Goal: Obtain resource: Download file/media

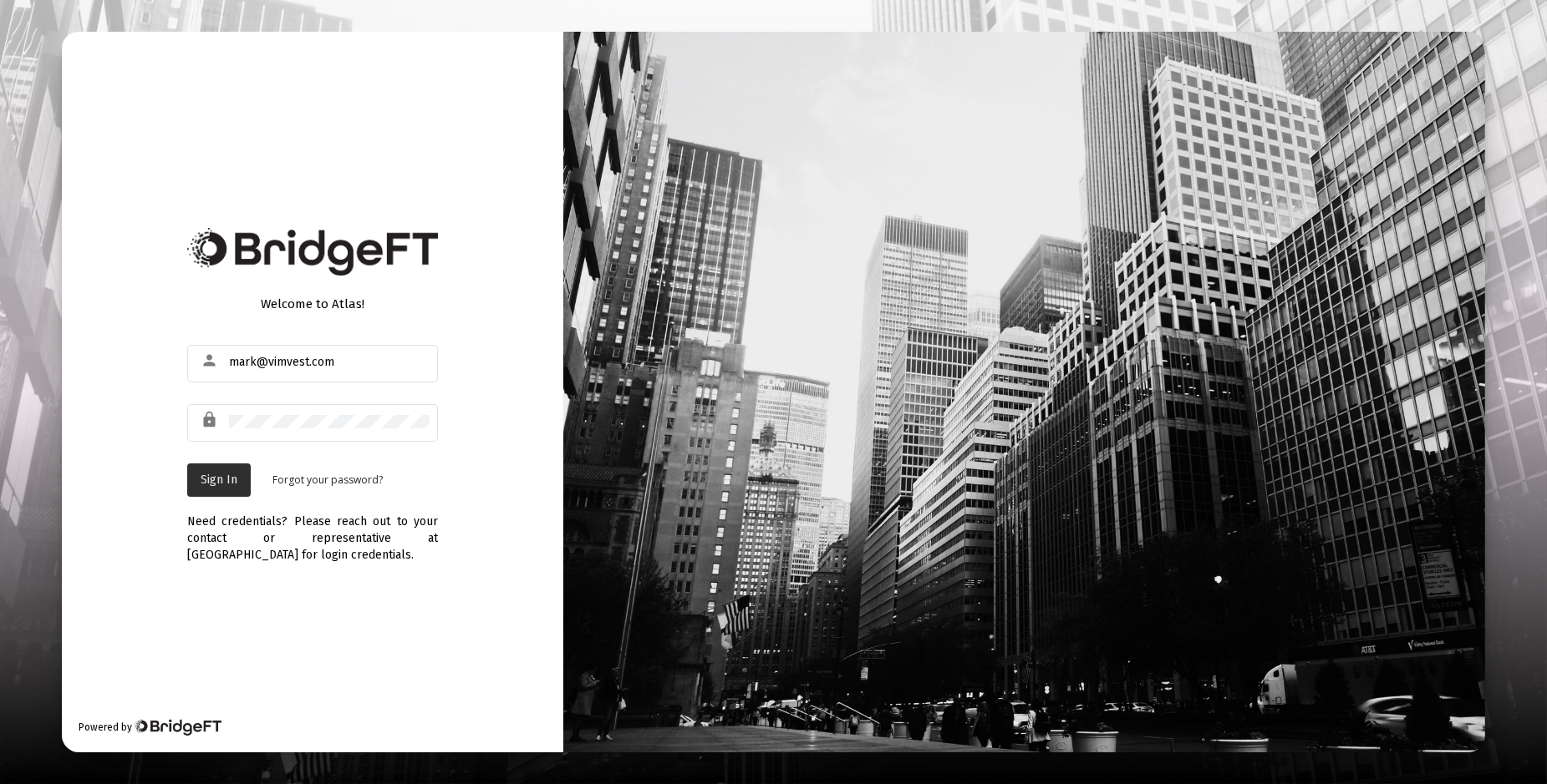
drag, startPoint x: 220, startPoint y: 477, endPoint x: 229, endPoint y: 469, distance: 12.0
click at [220, 475] on span "Sign In" at bounding box center [219, 480] width 37 height 14
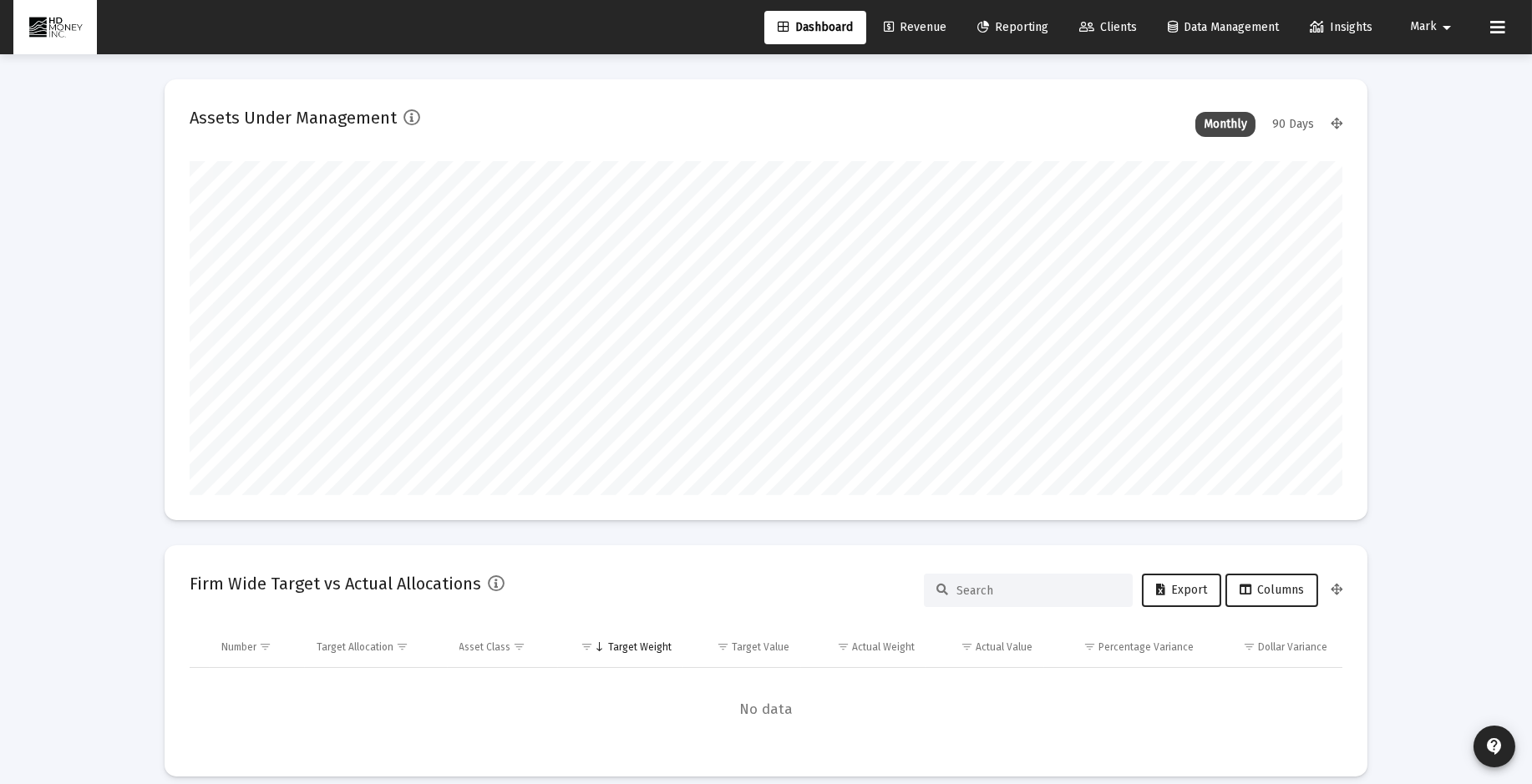
scroll to position [334, 620]
click at [913, 28] on span "Revenue" at bounding box center [916, 27] width 63 height 14
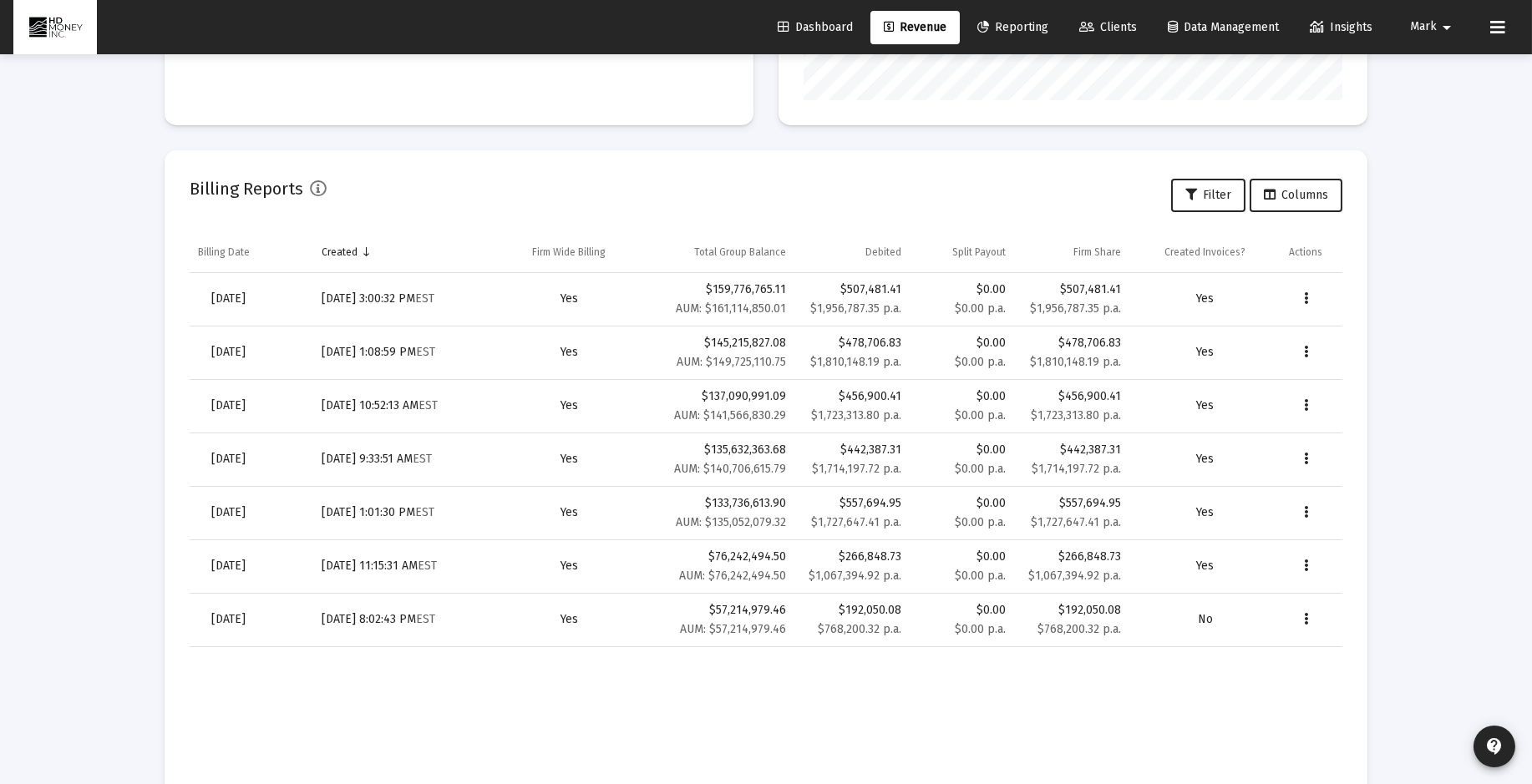
scroll to position [590, 0]
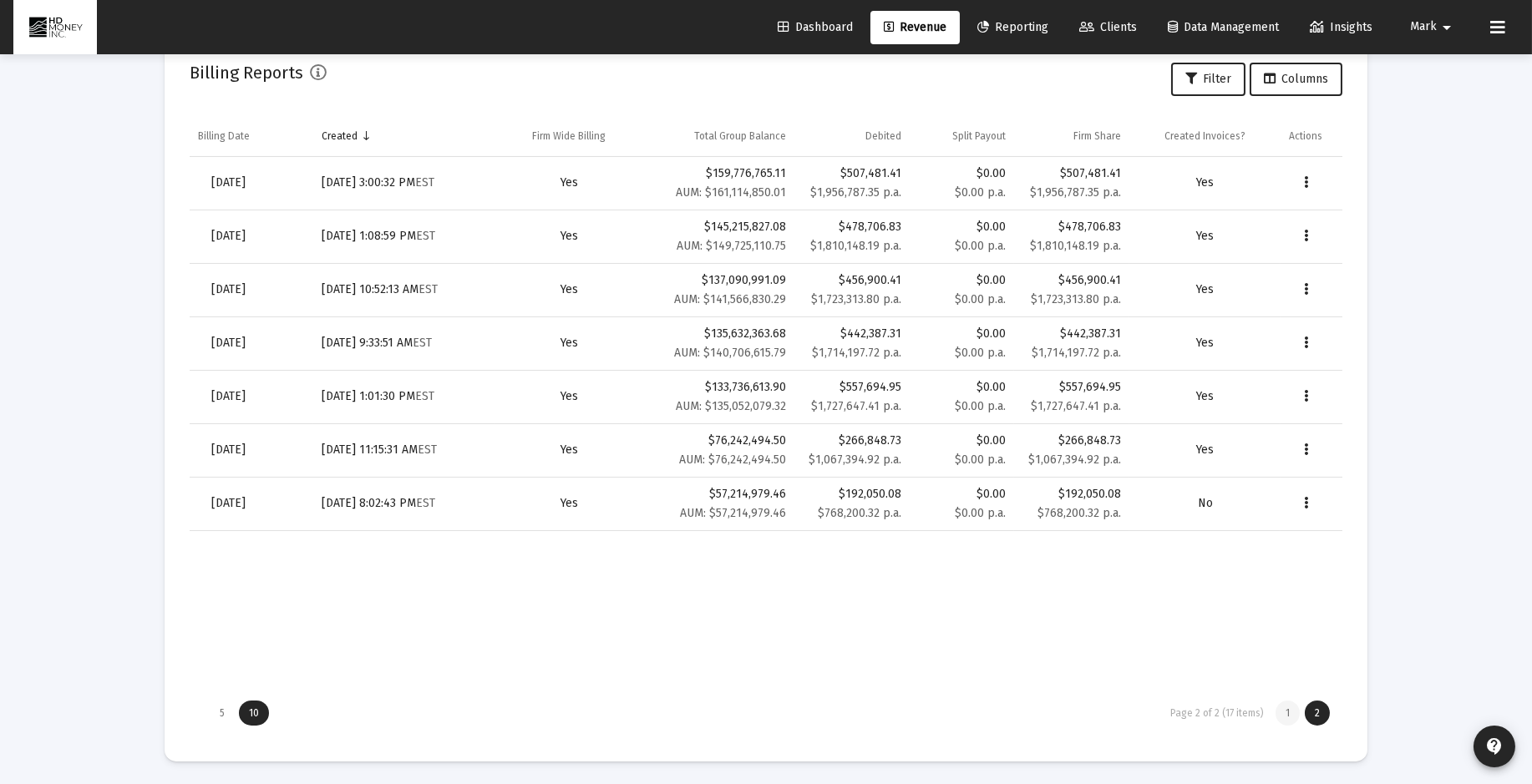
click at [1285, 711] on div "1" at bounding box center [1288, 713] width 25 height 25
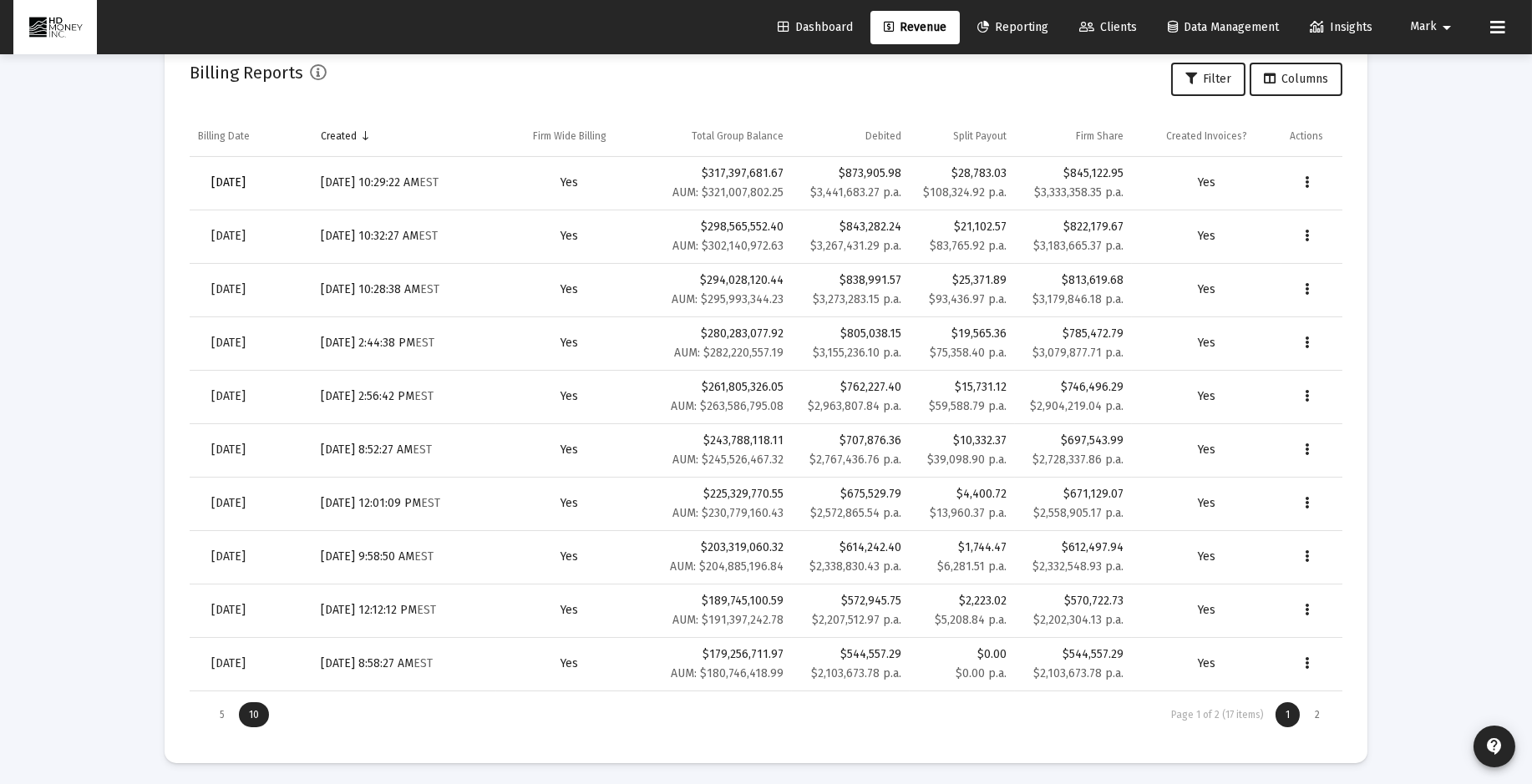
click at [246, 177] on span "[DATE]" at bounding box center [228, 182] width 34 height 14
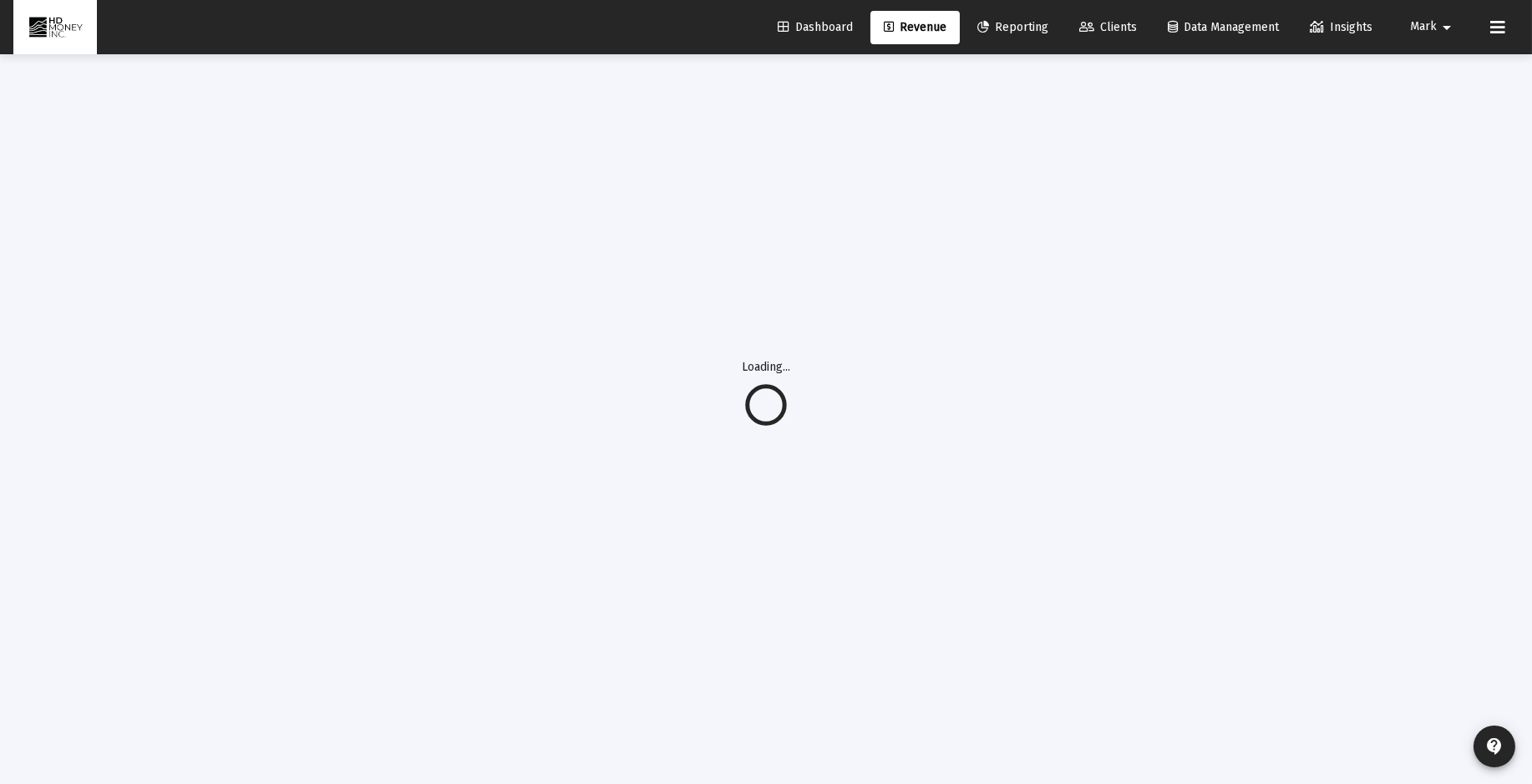
scroll to position [54, 0]
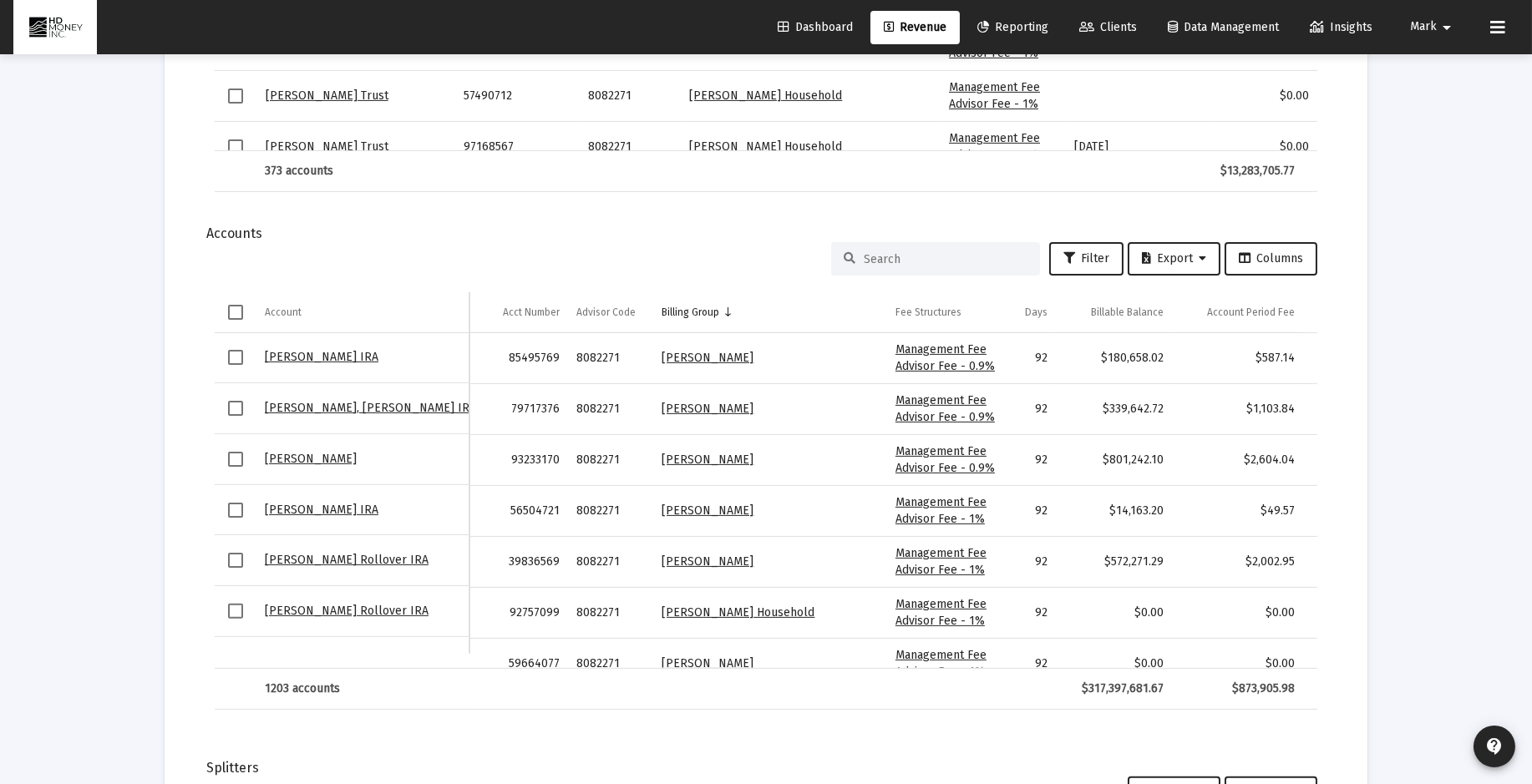
scroll to position [1991, 0]
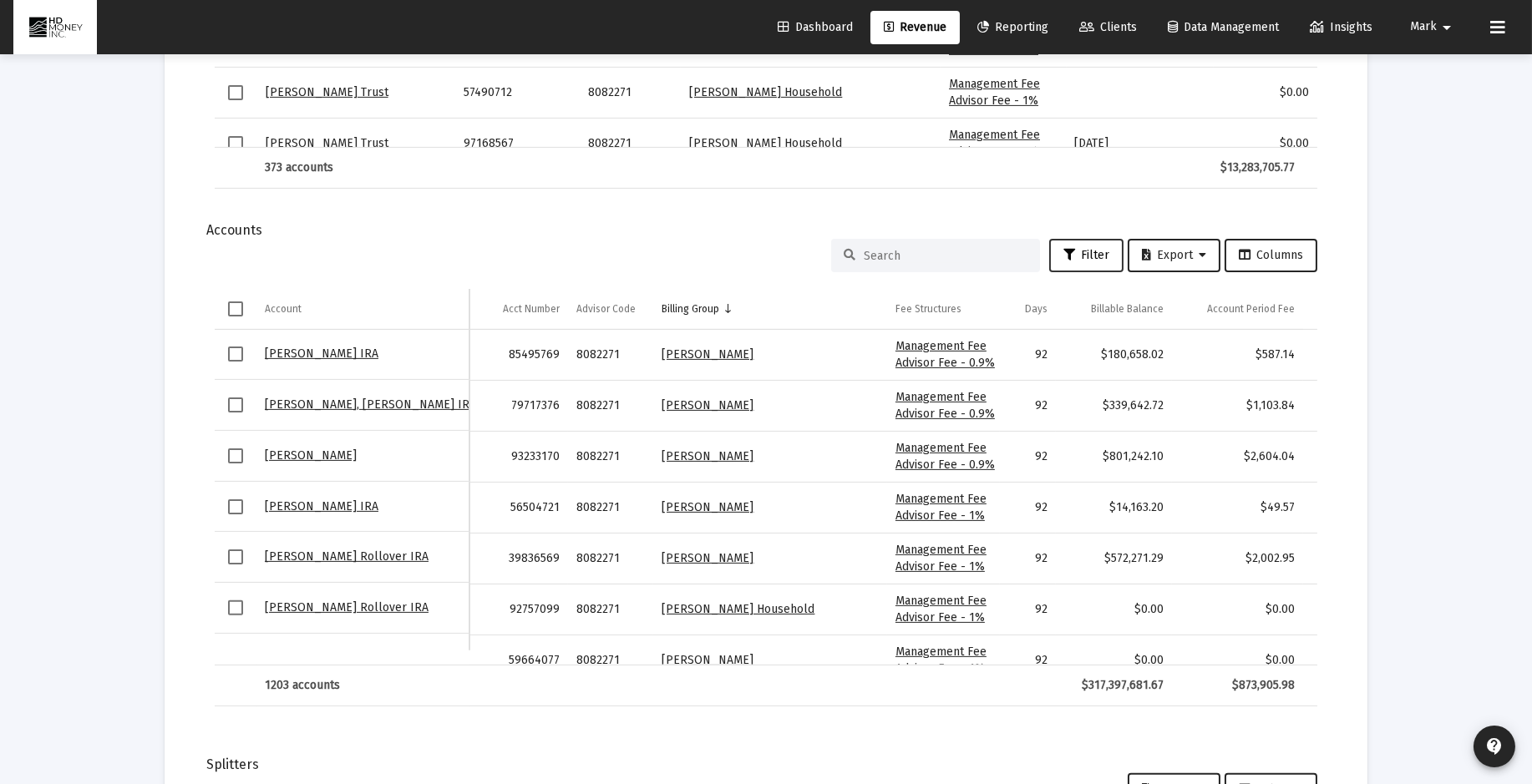
click at [1075, 248] on span "Filter" at bounding box center [1086, 255] width 46 height 14
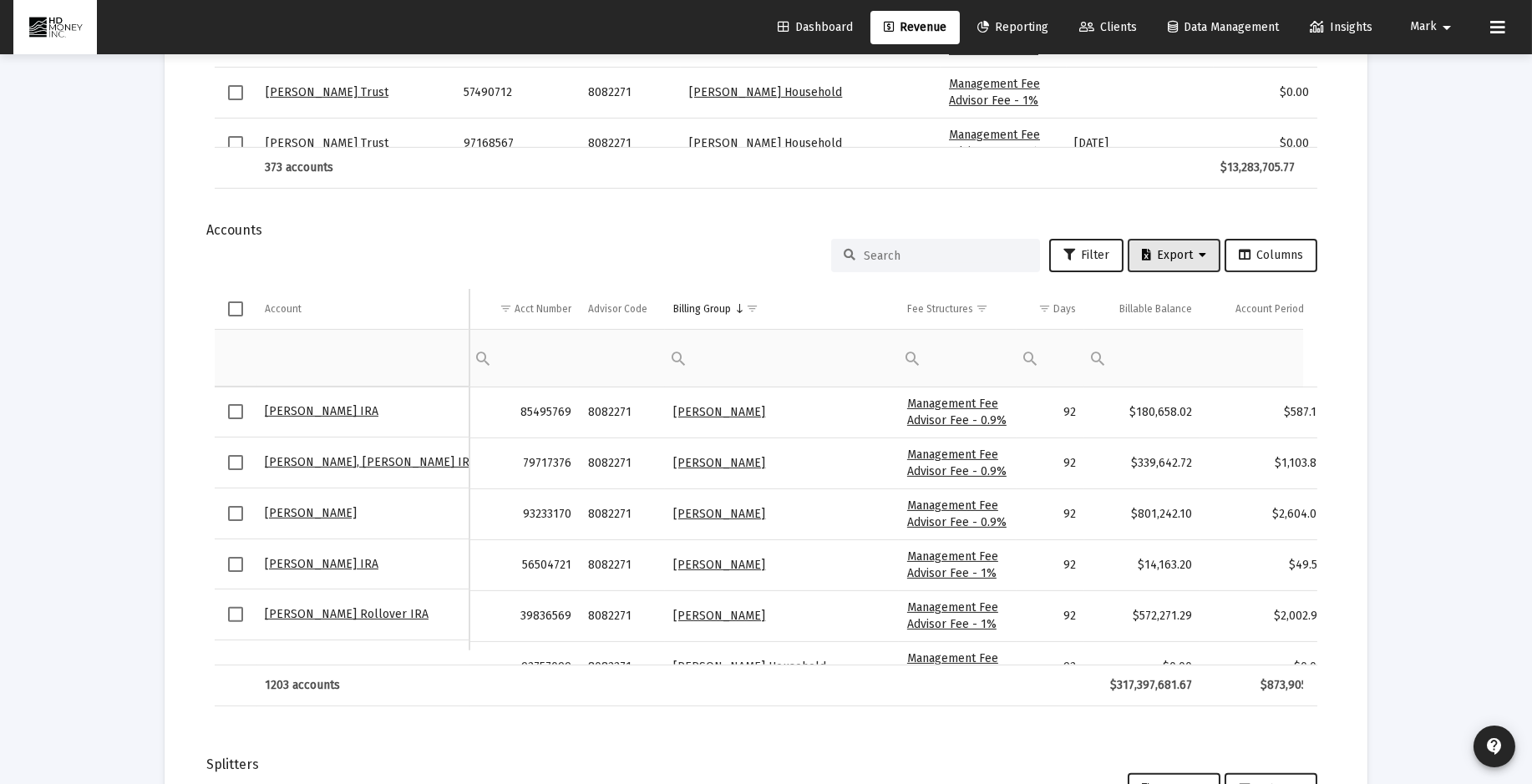
click at [1179, 251] on span "Export" at bounding box center [1174, 255] width 64 height 14
click at [1161, 294] on button "Export All Rows" at bounding box center [1181, 296] width 114 height 40
click at [474, 290] on td "Acct Number" at bounding box center [524, 309] width 110 height 40
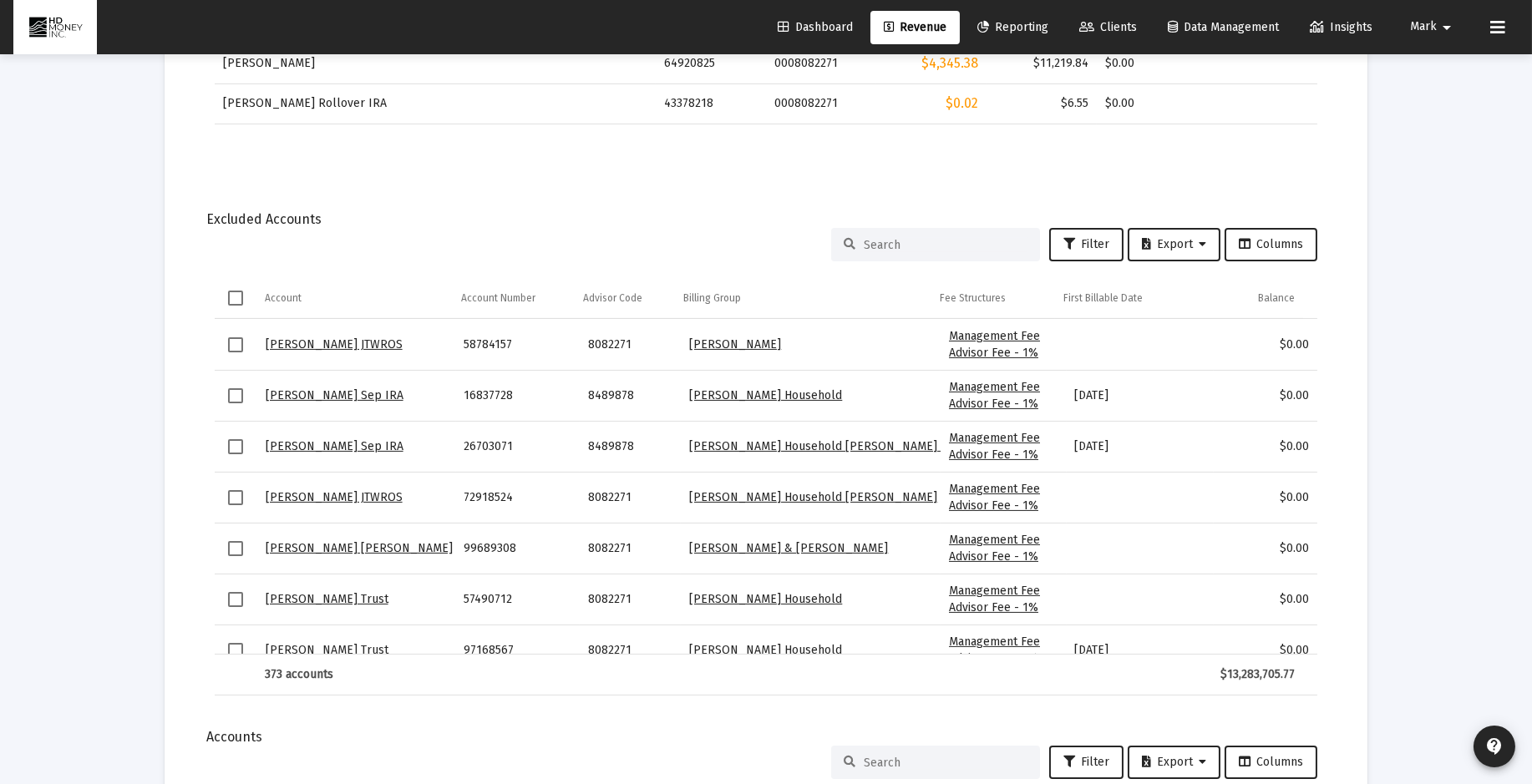
scroll to position [1536, 0]
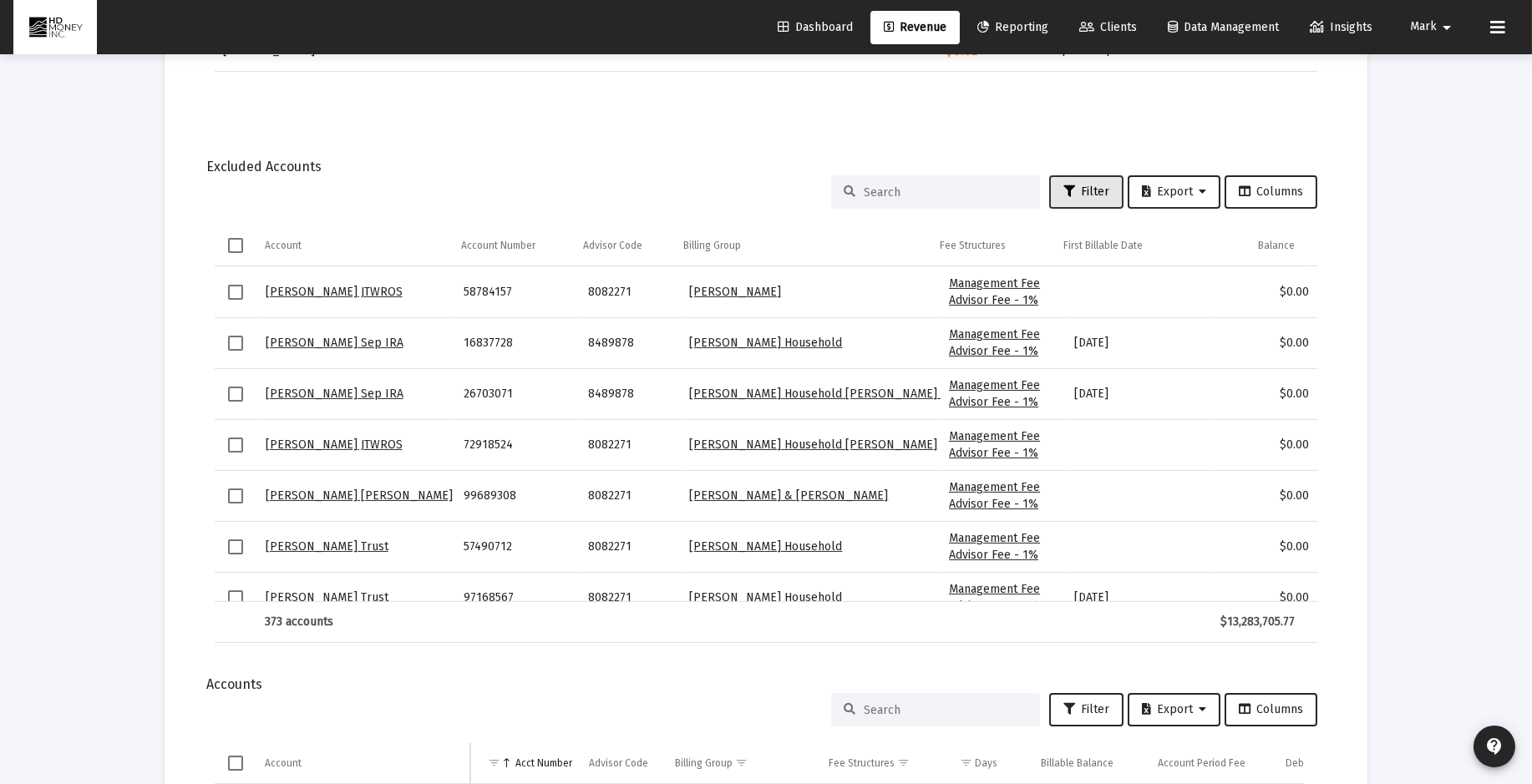
click at [1074, 187] on span "Filter" at bounding box center [1086, 192] width 46 height 14
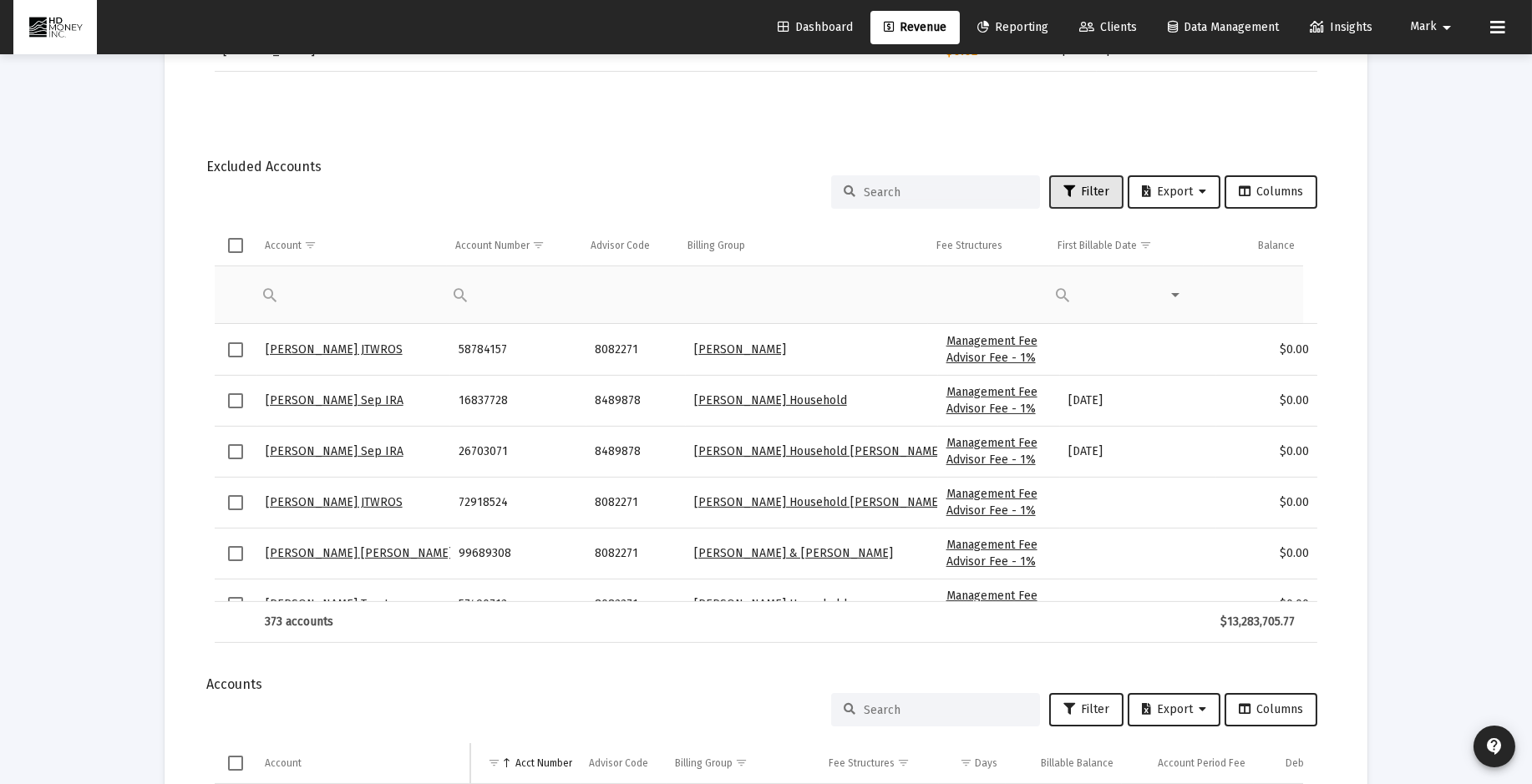
click at [1073, 187] on span "Filter" at bounding box center [1086, 192] width 46 height 14
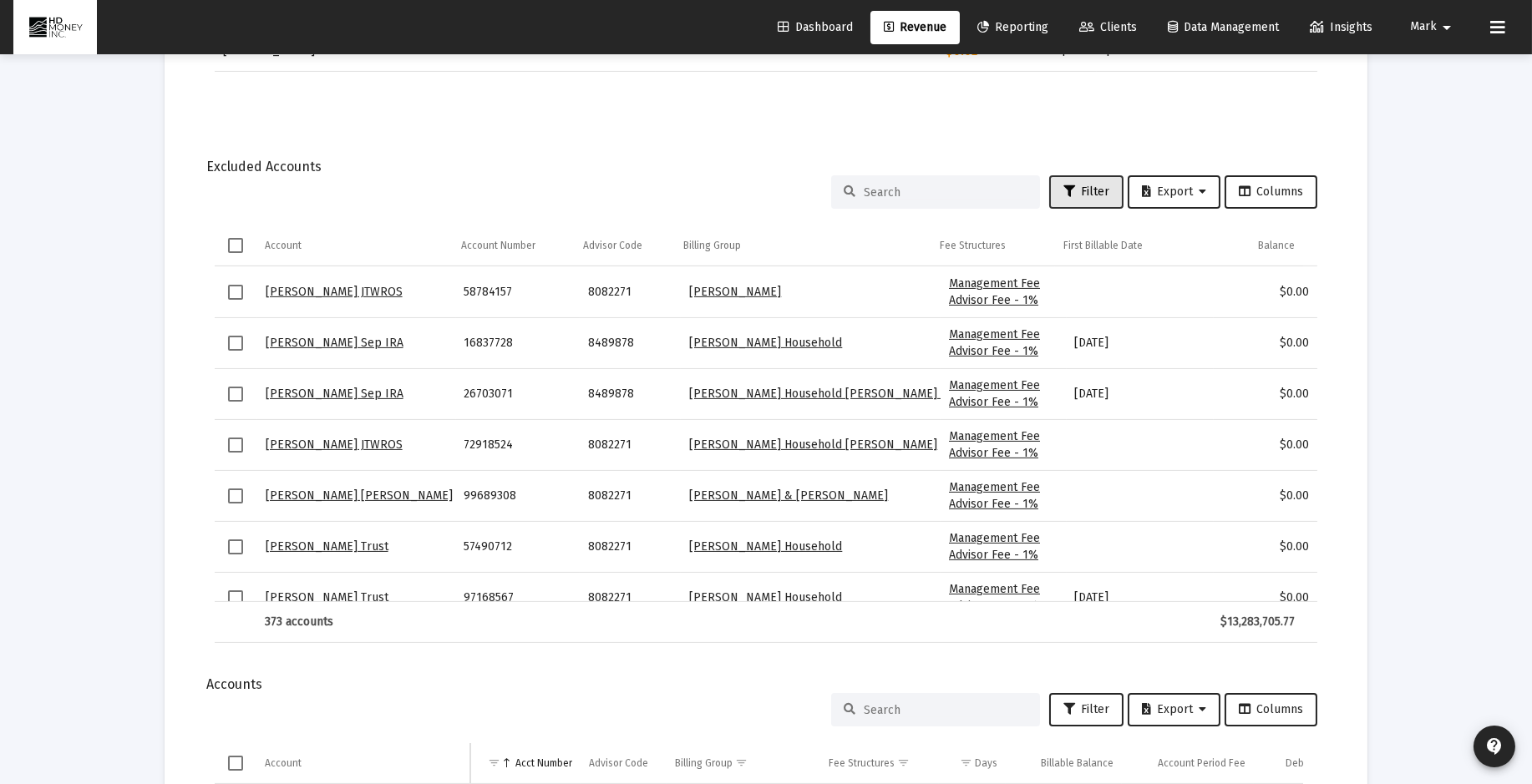
click at [1073, 187] on span "Filter" at bounding box center [1086, 192] width 46 height 14
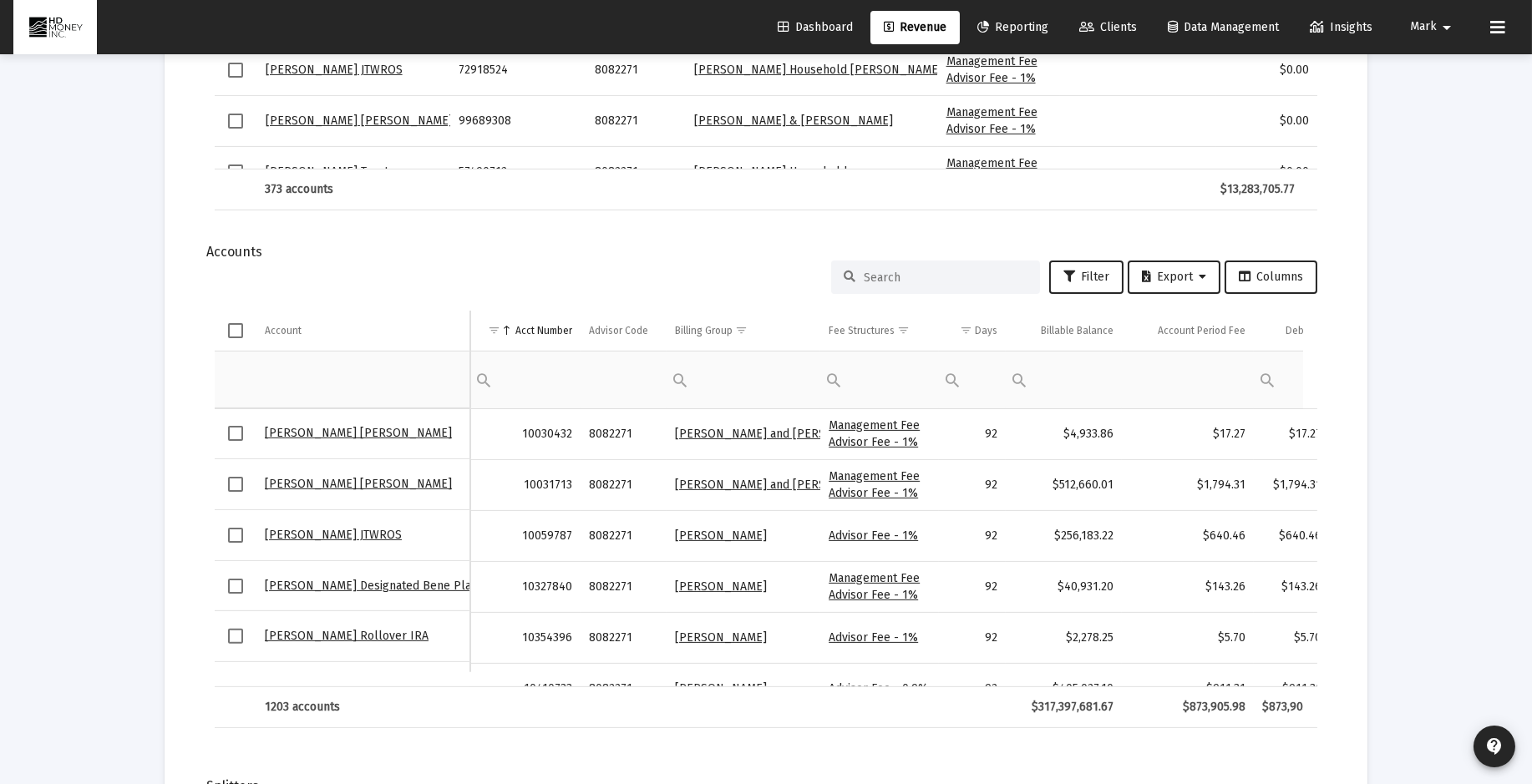
scroll to position [2004, 0]
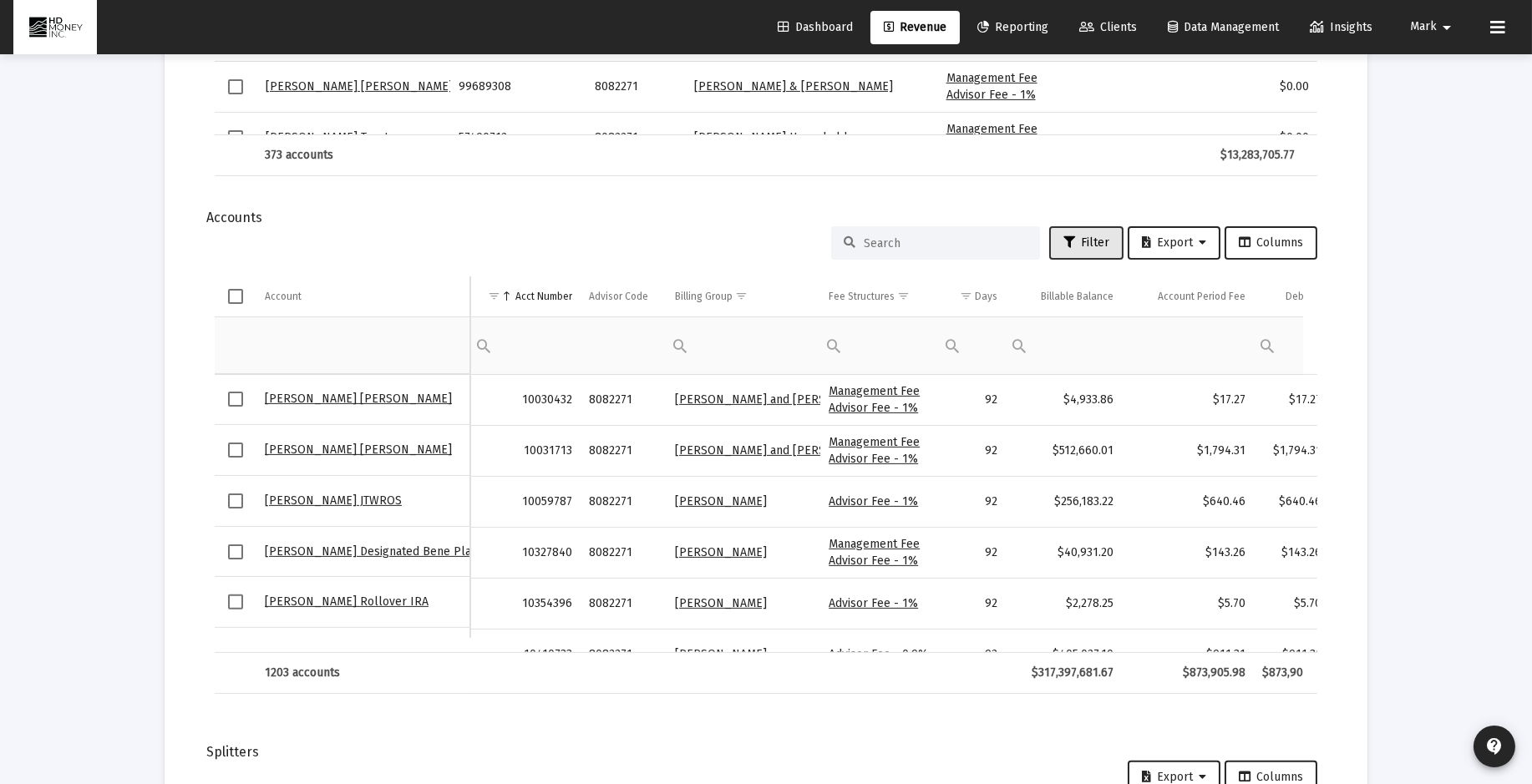
click at [1086, 238] on span "Filter" at bounding box center [1086, 242] width 46 height 14
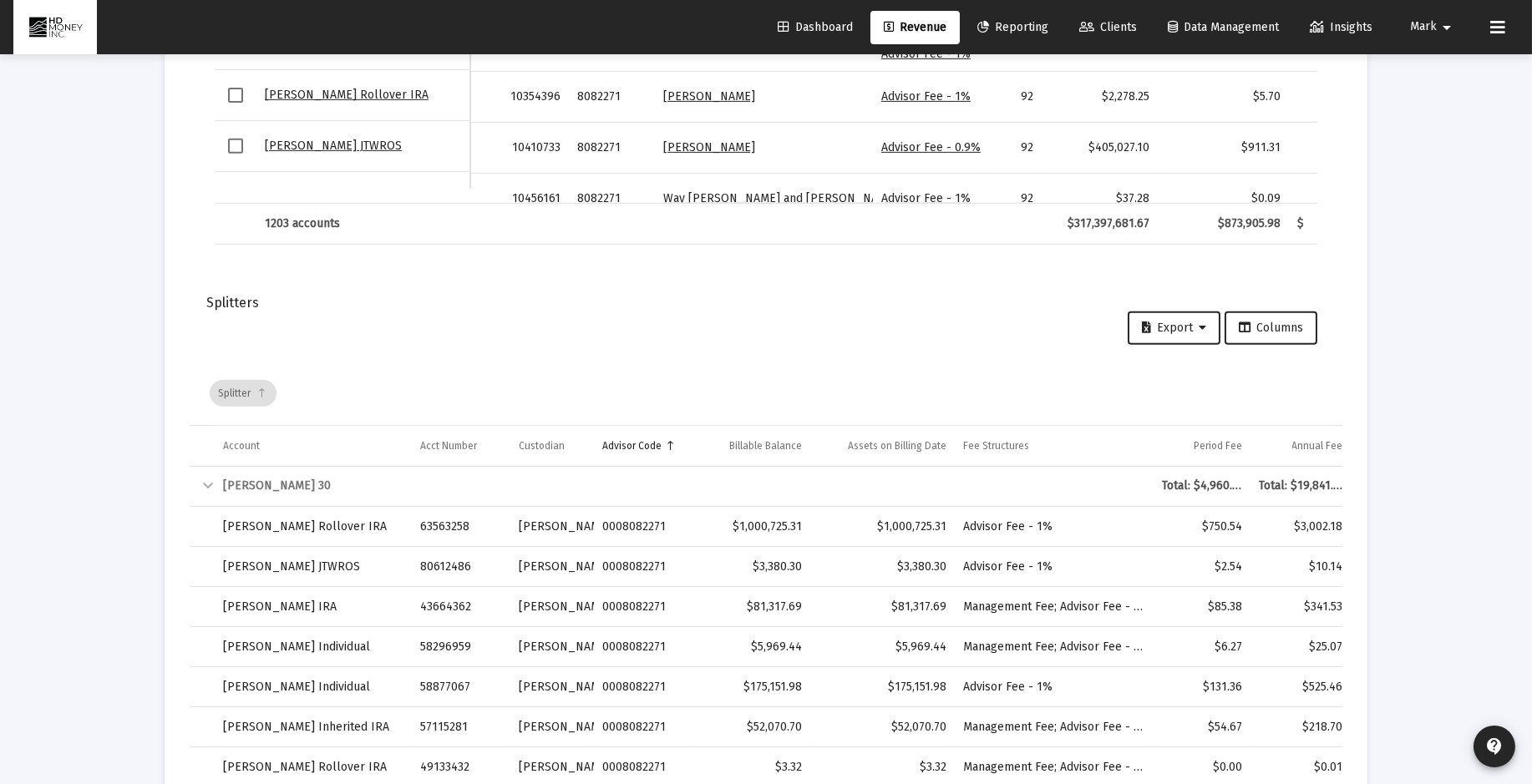
scroll to position [2474, 0]
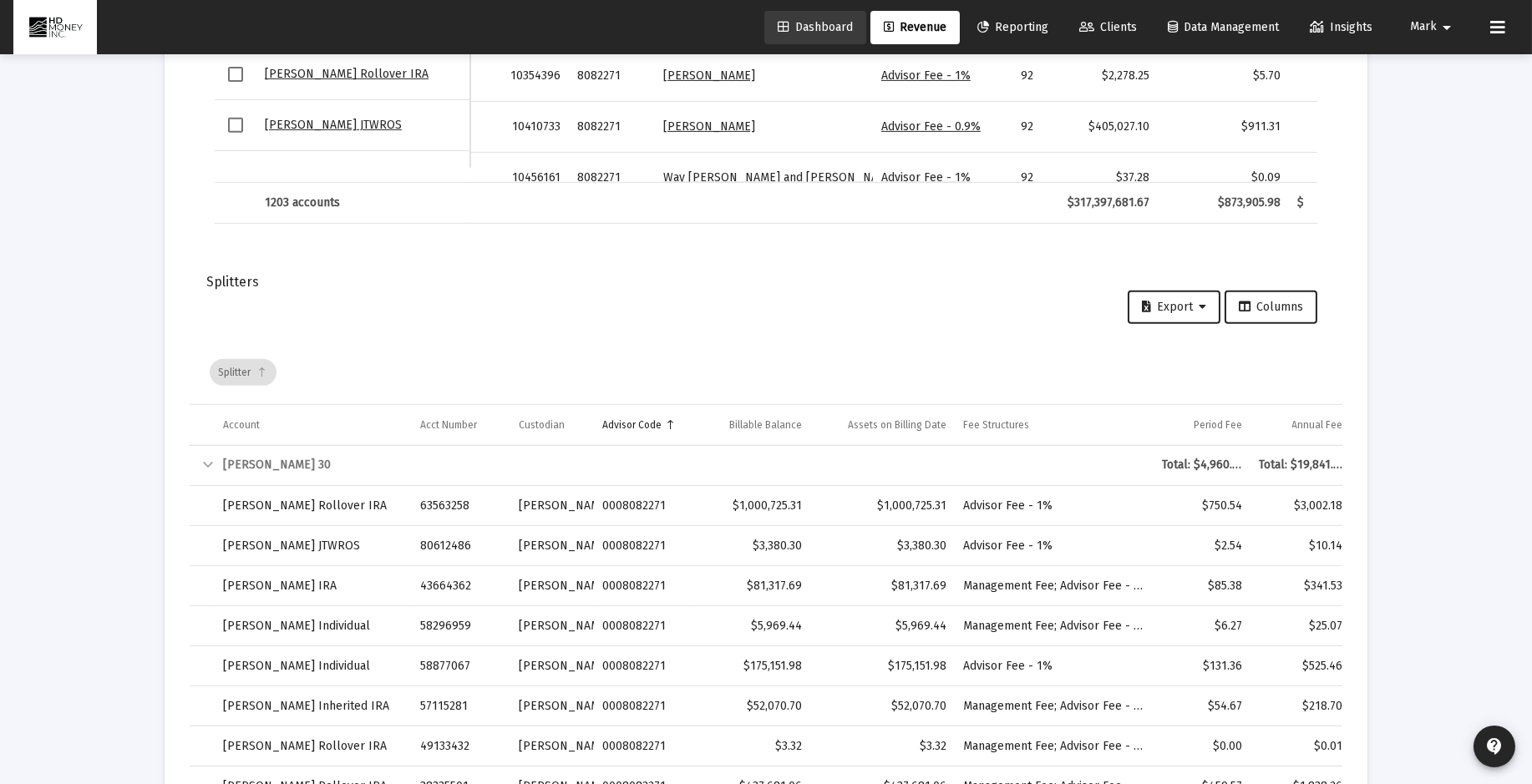
click at [819, 20] on span "Dashboard" at bounding box center [816, 27] width 75 height 14
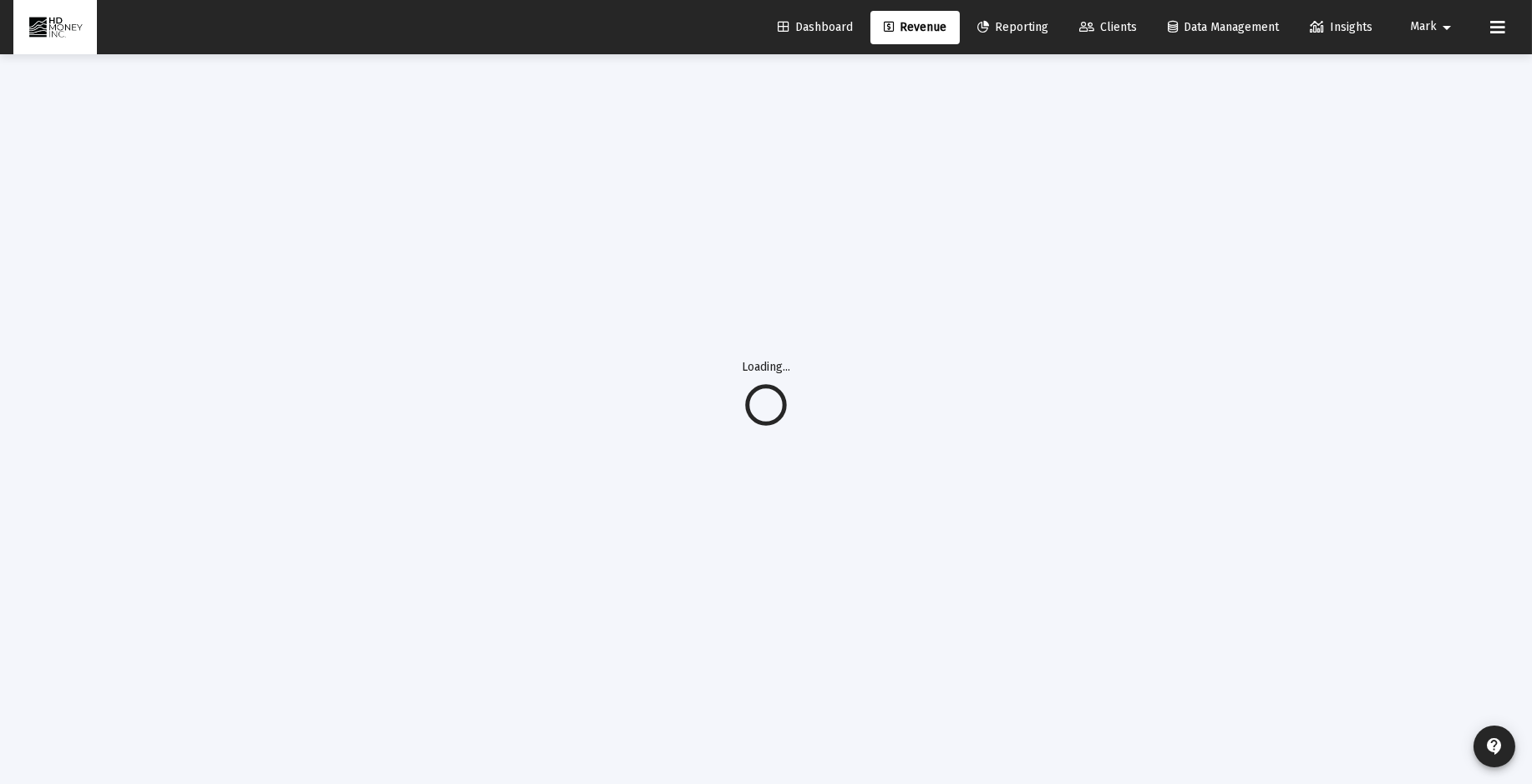
scroll to position [0, 0]
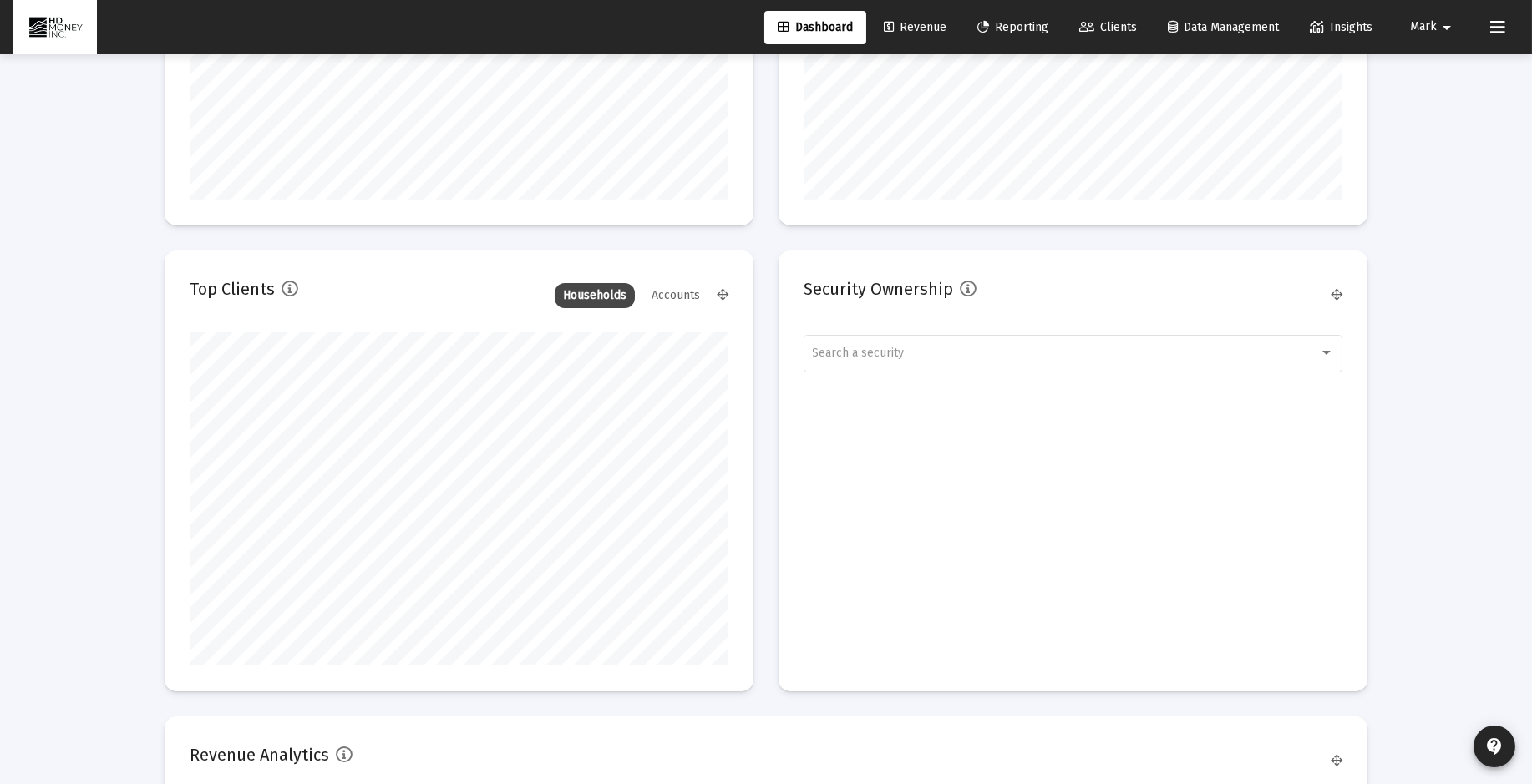
scroll to position [1802, 0]
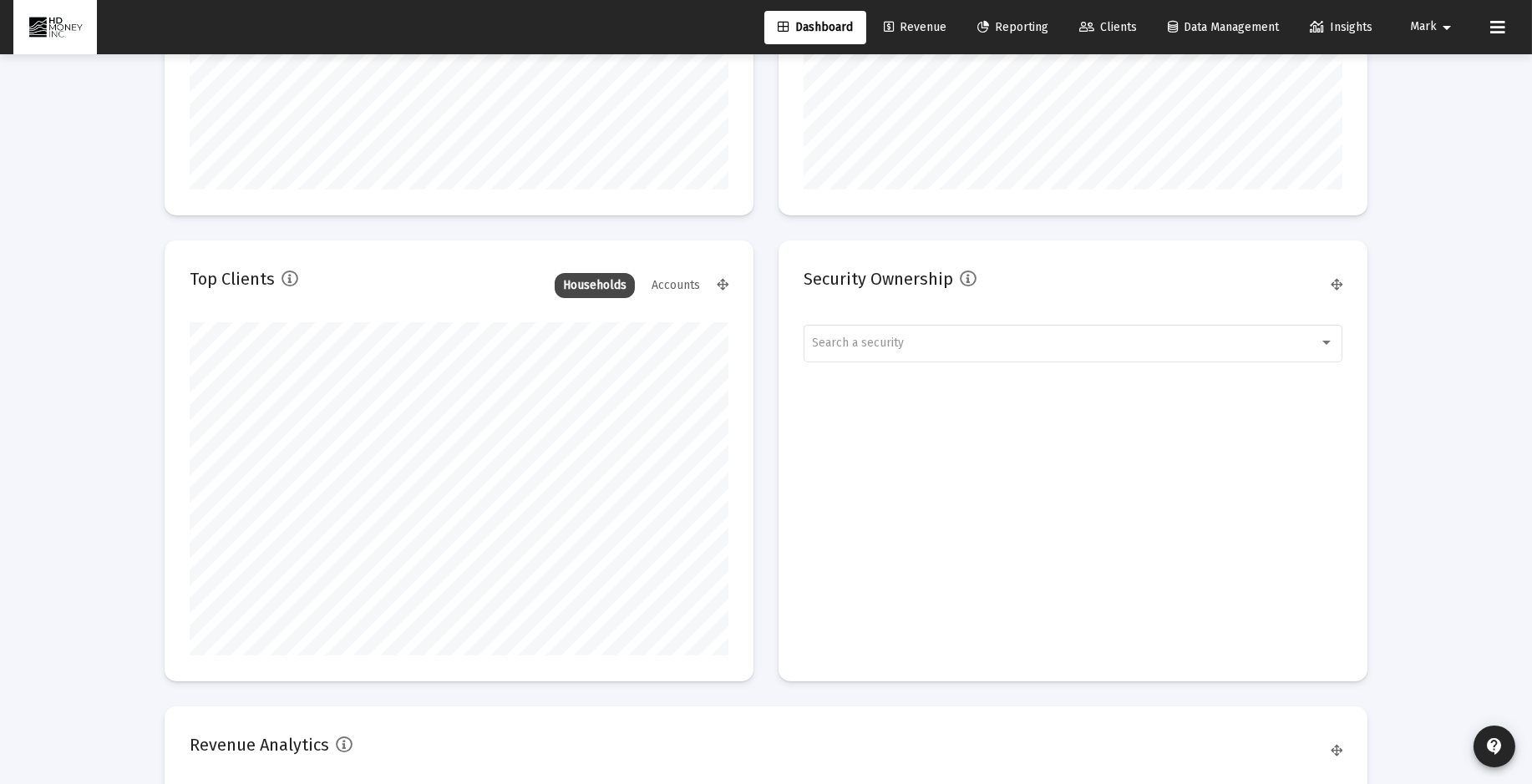
click at [588, 278] on div "Households" at bounding box center [595, 285] width 81 height 25
click at [590, 278] on div "Households" at bounding box center [595, 285] width 81 height 25
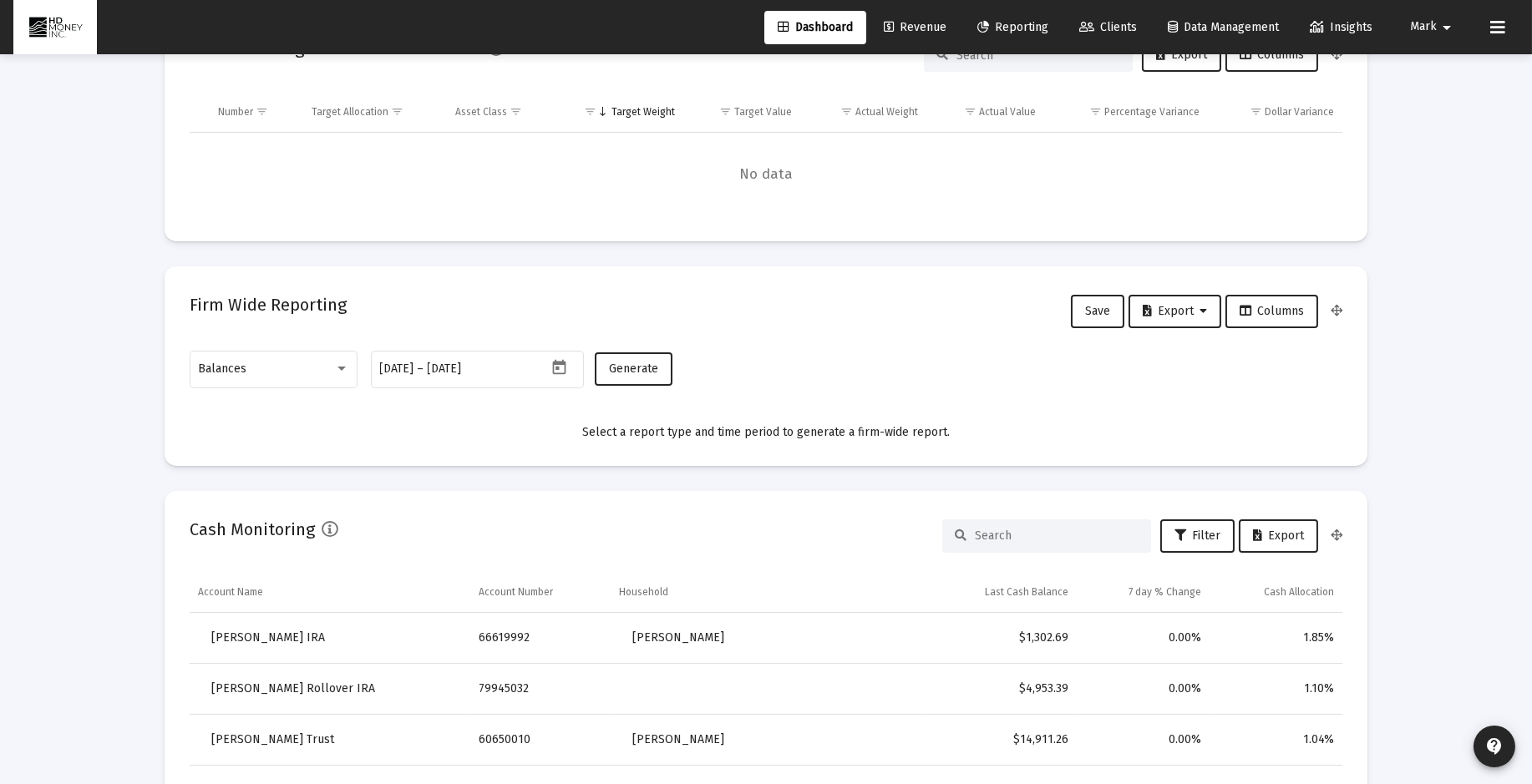
scroll to position [522, 0]
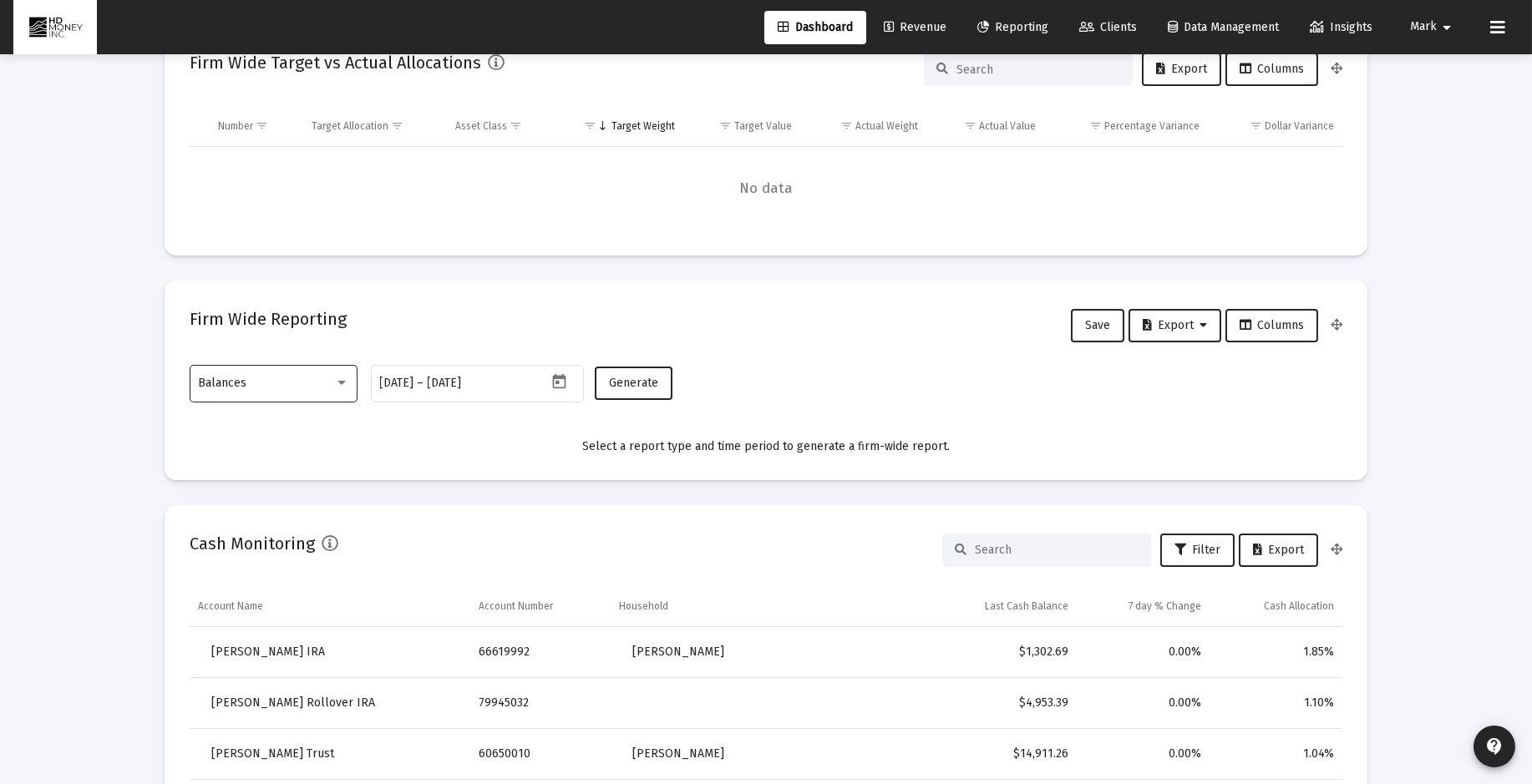
click at [341, 377] on div at bounding box center [341, 382] width 15 height 13
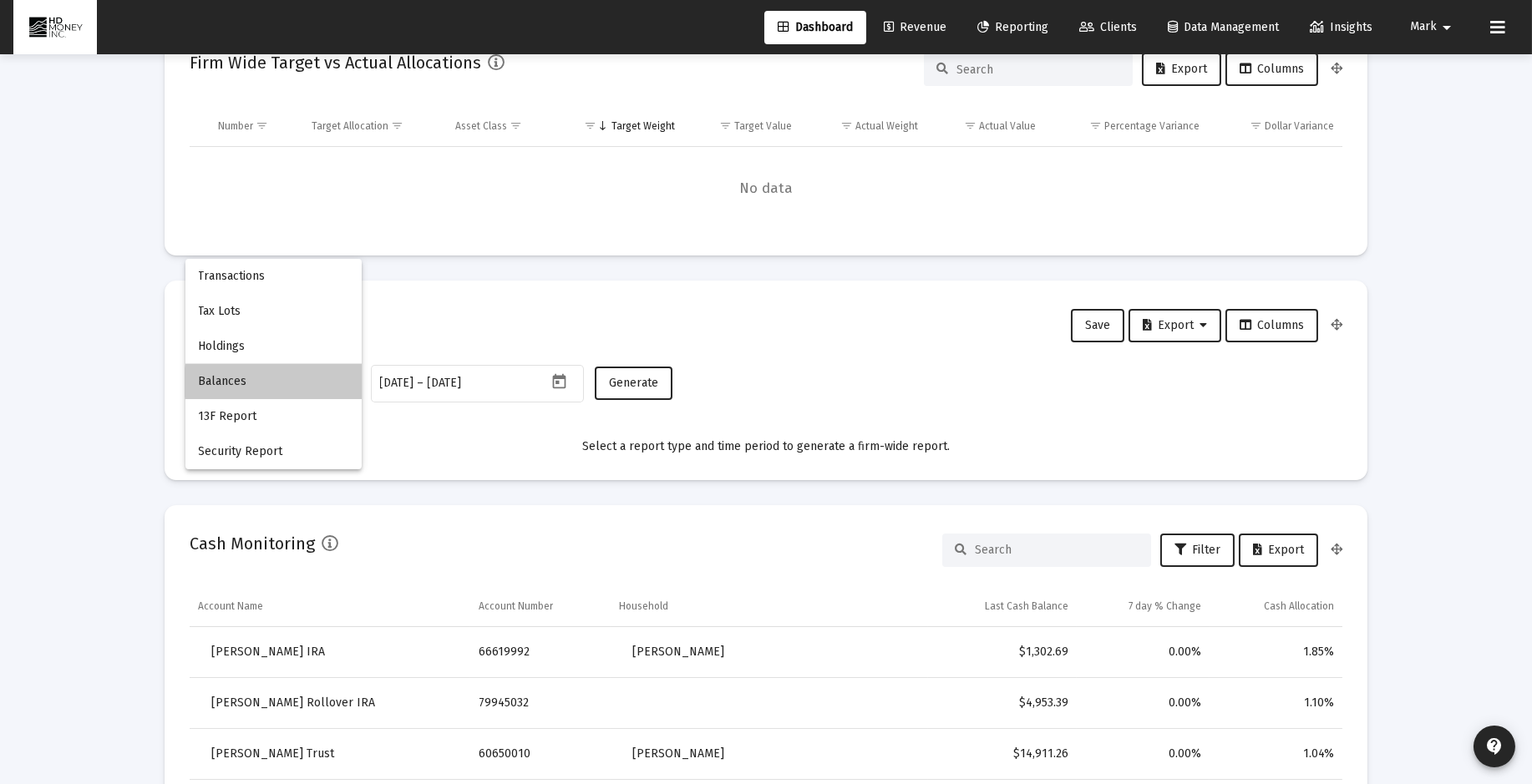
click at [316, 382] on span "Balances" at bounding box center [274, 382] width 151 height 35
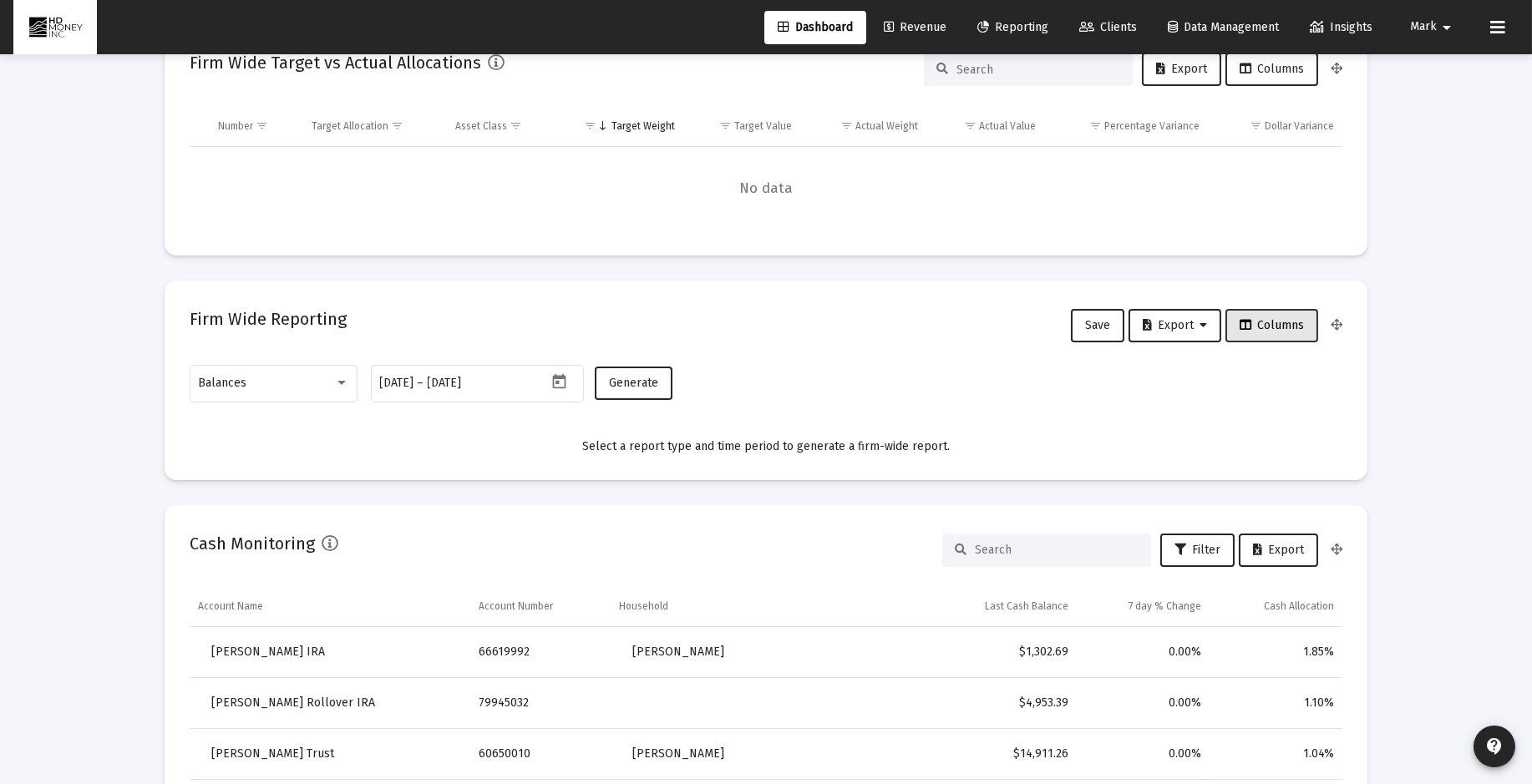
click at [1263, 321] on span "Columns" at bounding box center [1271, 326] width 64 height 14
click at [634, 384] on span "Generate" at bounding box center [634, 383] width 49 height 14
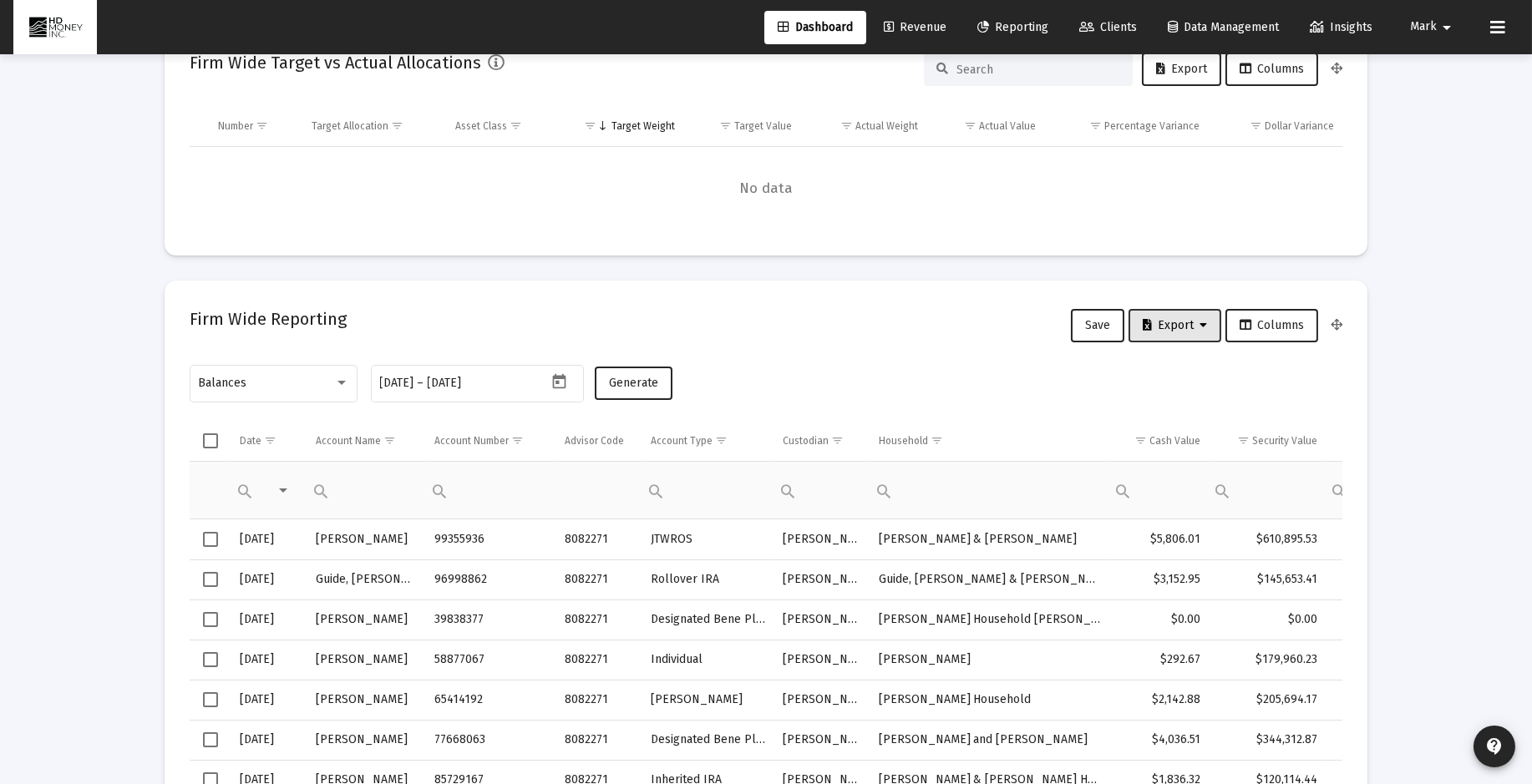
click at [1179, 318] on span "Export" at bounding box center [1175, 326] width 64 height 14
click at [1191, 364] on button "Export All Rows" at bounding box center [1182, 368] width 114 height 40
click at [596, 318] on div "Firm Wide Reporting Save Export Columns" at bounding box center [766, 326] width 1153 height 40
click at [1296, 318] on span "Columns" at bounding box center [1271, 326] width 64 height 14
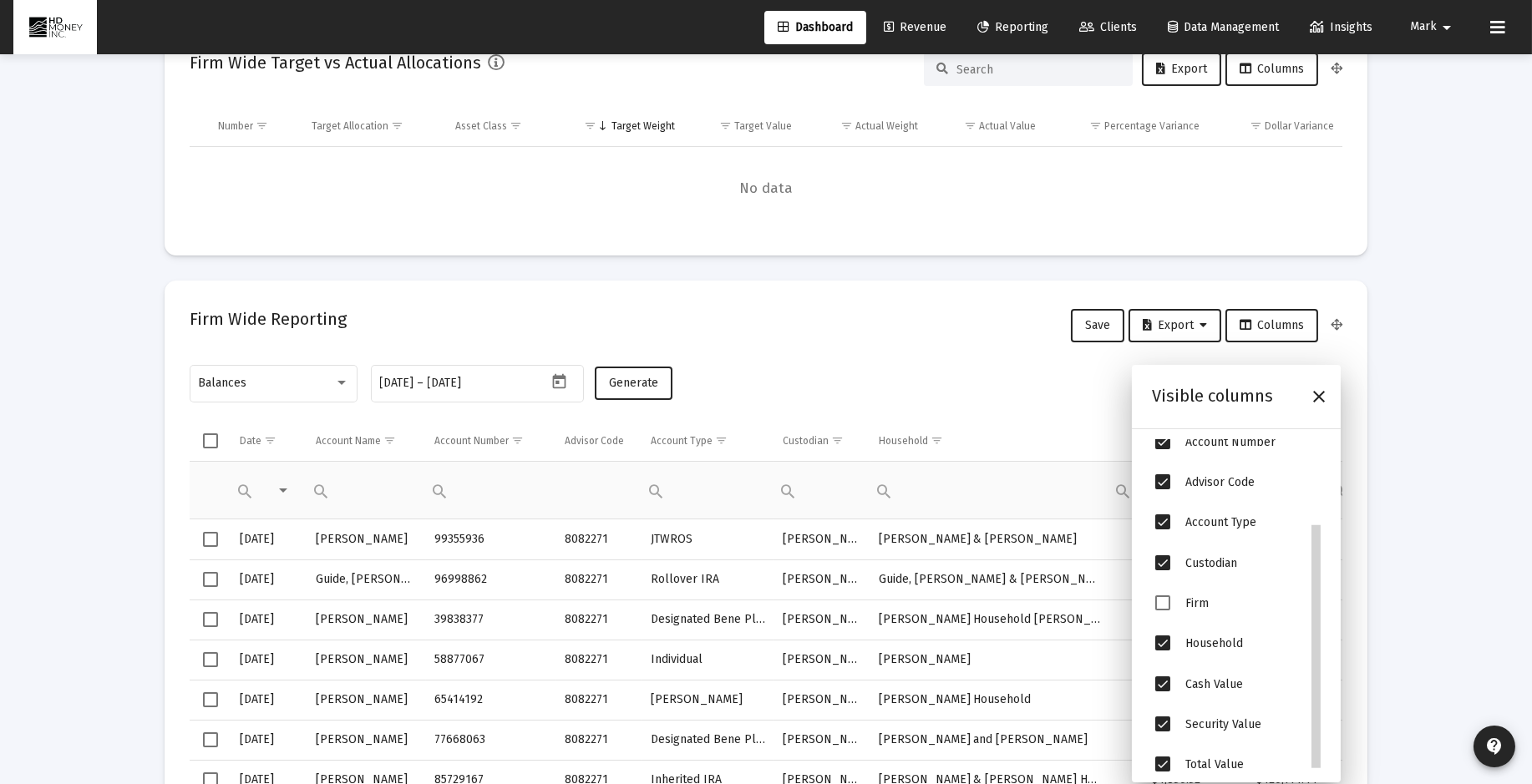
scroll to position [116, 0]
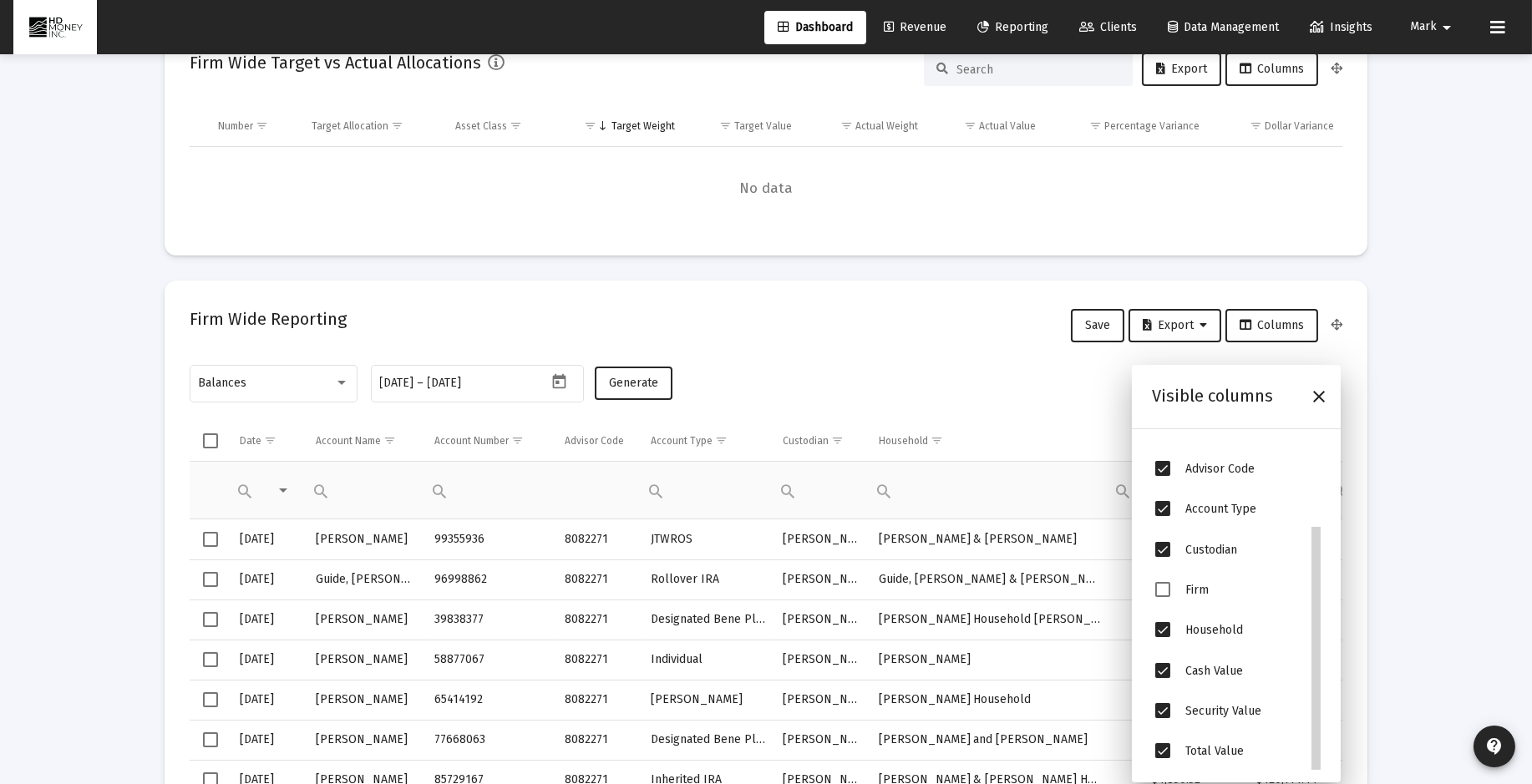
drag, startPoint x: 1318, startPoint y: 533, endPoint x: 1304, endPoint y: 668, distance: 135.7
